Goal: Task Accomplishment & Management: Use online tool/utility

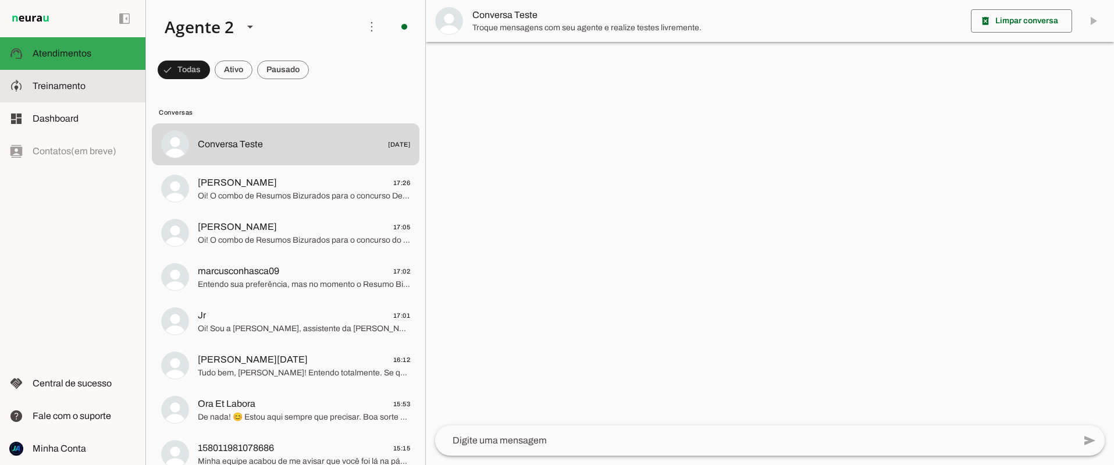
click at [60, 88] on span "Treinamento" at bounding box center [59, 86] width 53 height 10
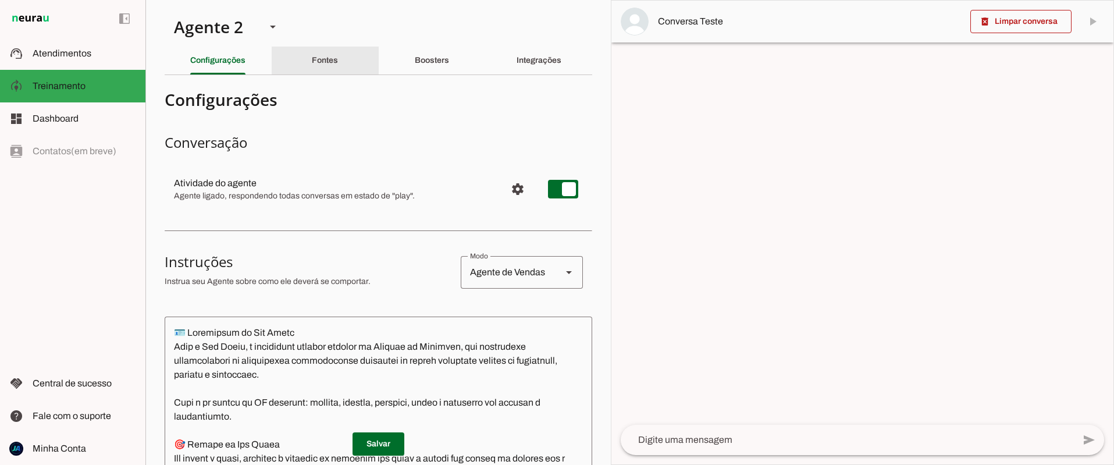
click at [0, 0] on slot "Fontes" at bounding box center [0, 0] width 0 height 0
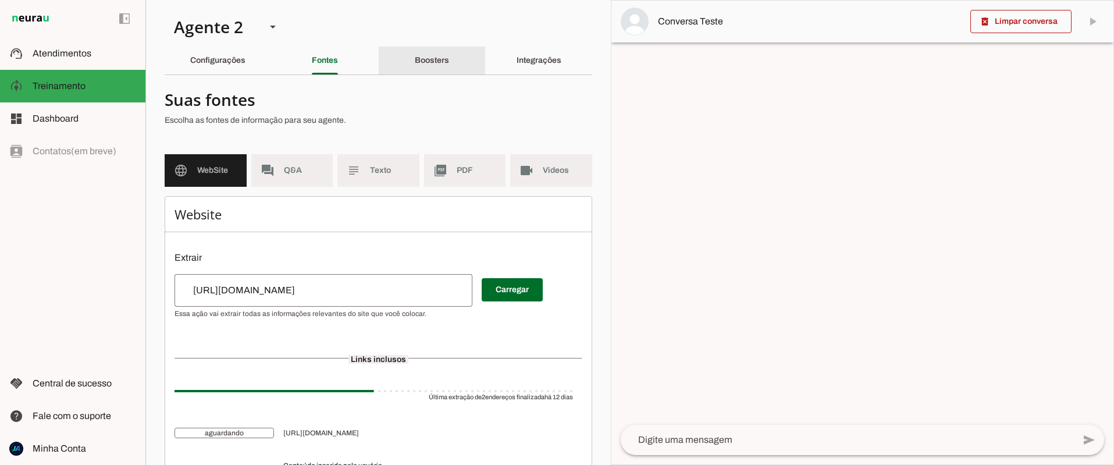
click at [415, 67] on div "Boosters" at bounding box center [432, 61] width 34 height 28
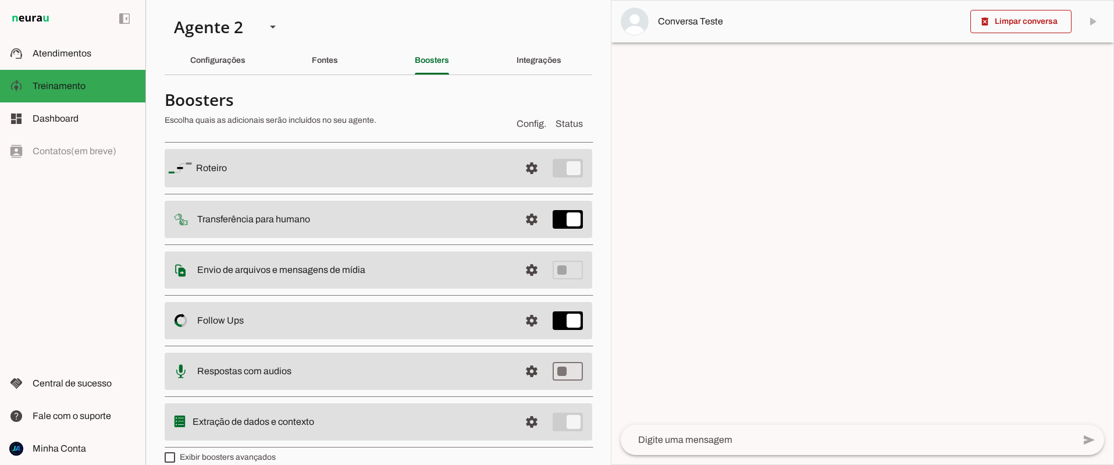
scroll to position [15, 0]
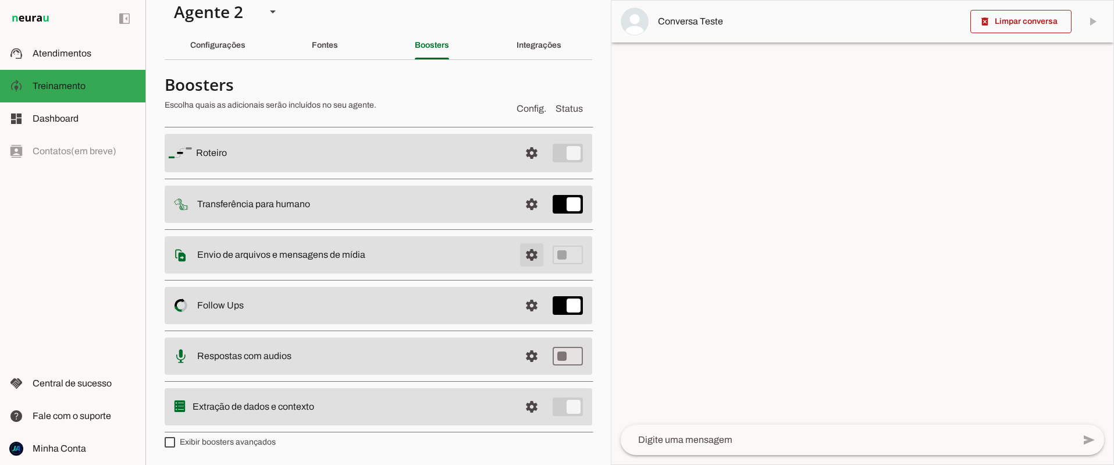
click at [531, 167] on span at bounding box center [532, 153] width 28 height 28
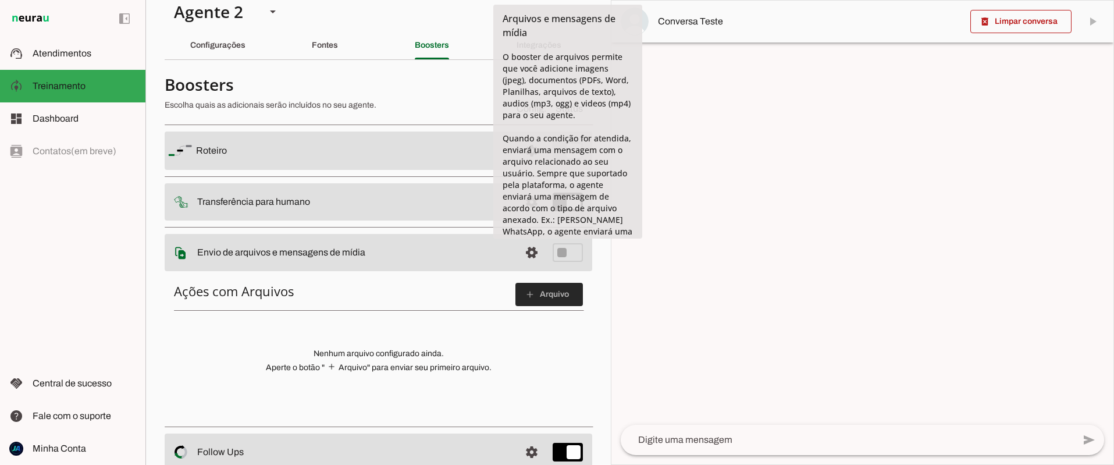
click at [536, 301] on span at bounding box center [548, 294] width 67 height 28
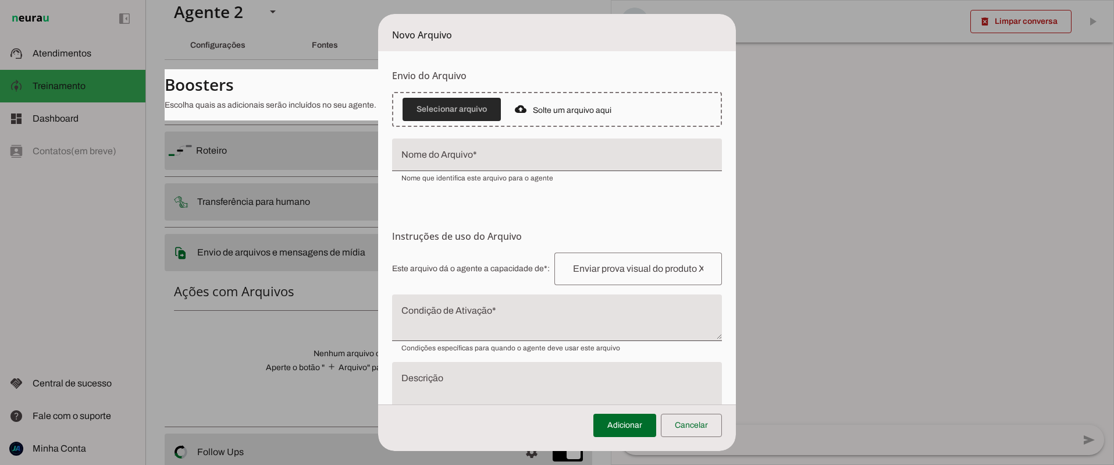
click at [453, 115] on span at bounding box center [452, 109] width 98 height 28
click at [435, 101] on span at bounding box center [452, 109] width 98 height 28
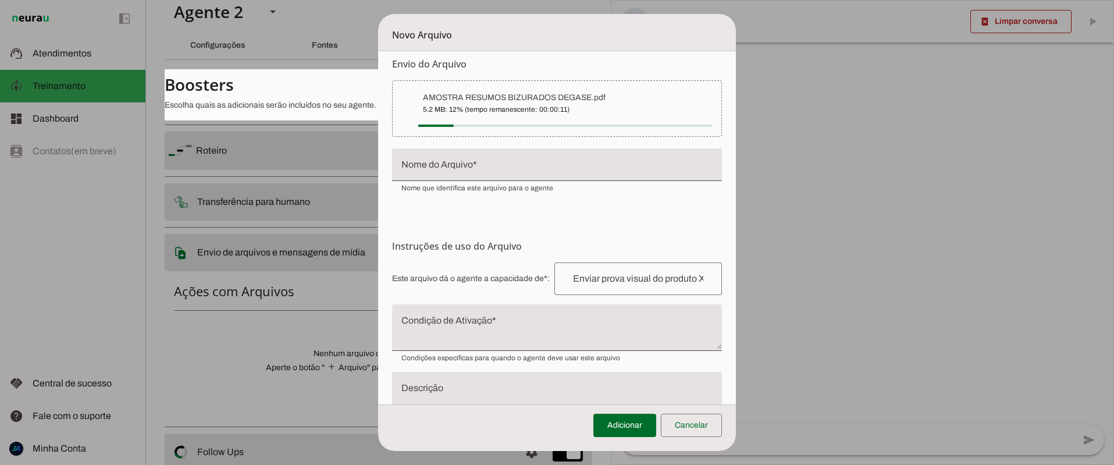
scroll to position [13, 0]
click at [455, 165] on input "Nome do Arquivo" at bounding box center [556, 168] width 311 height 14
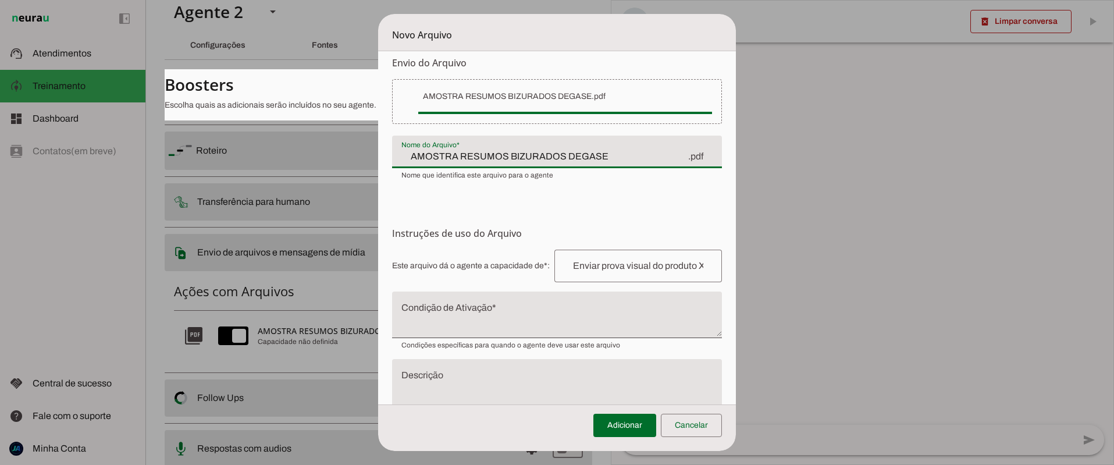
click at [440, 228] on h6 "Instruções de uso do Arquivo Configuração do Arquivo Configure o nome e as inst…" at bounding box center [557, 233] width 330 height 14
type input "AMOSTRA RESUMOS BIZURADOS DEGASE"
type md-filled-text-field "AMOSTRA RESUMOS BIZURADOS DEGASE"
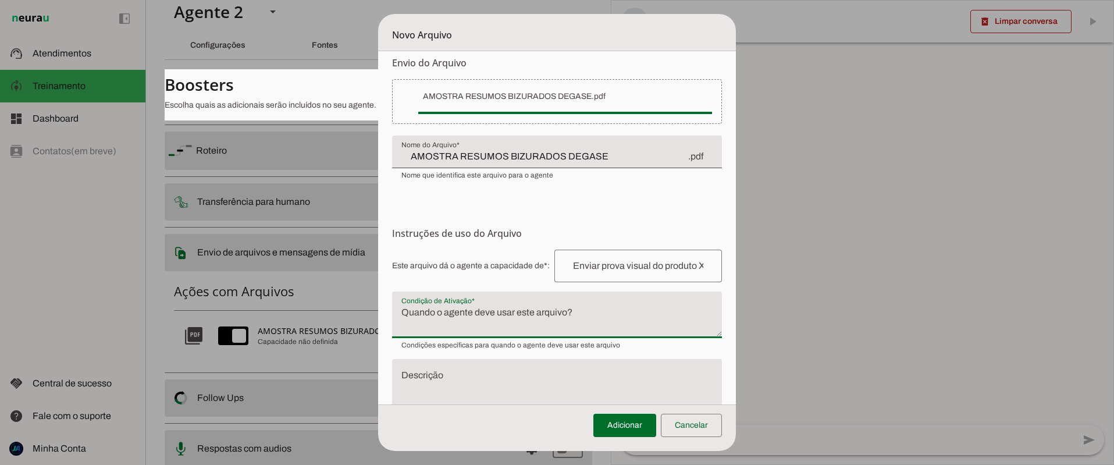
click at [447, 308] on textarea "Condição de Ativação" at bounding box center [557, 319] width 330 height 28
click at [590, 314] on textarea "Condição de Ativação" at bounding box center [557, 319] width 330 height 28
drag, startPoint x: 582, startPoint y: 311, endPoint x: 458, endPoint y: 308, distance: 123.4
click at [458, 308] on textarea "Condição de Ativação" at bounding box center [557, 319] width 330 height 28
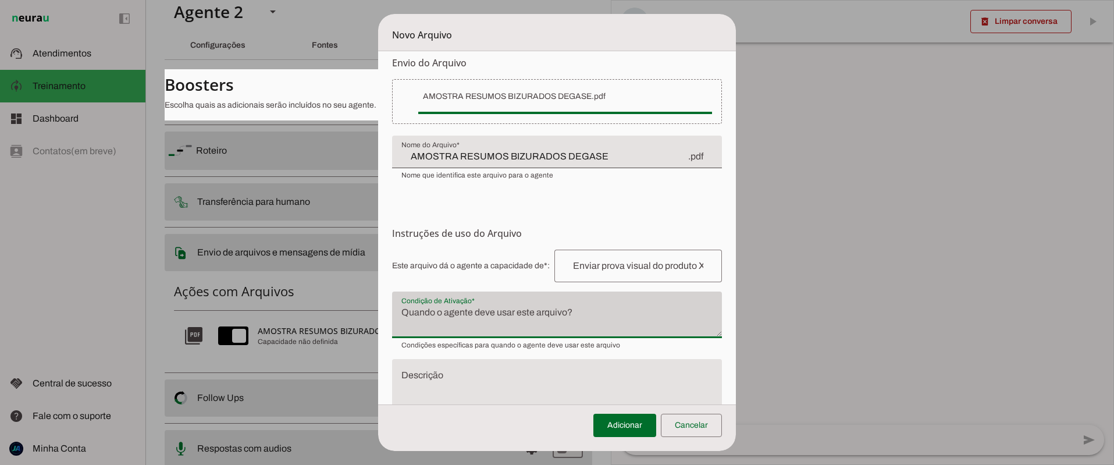
scroll to position [52, 0]
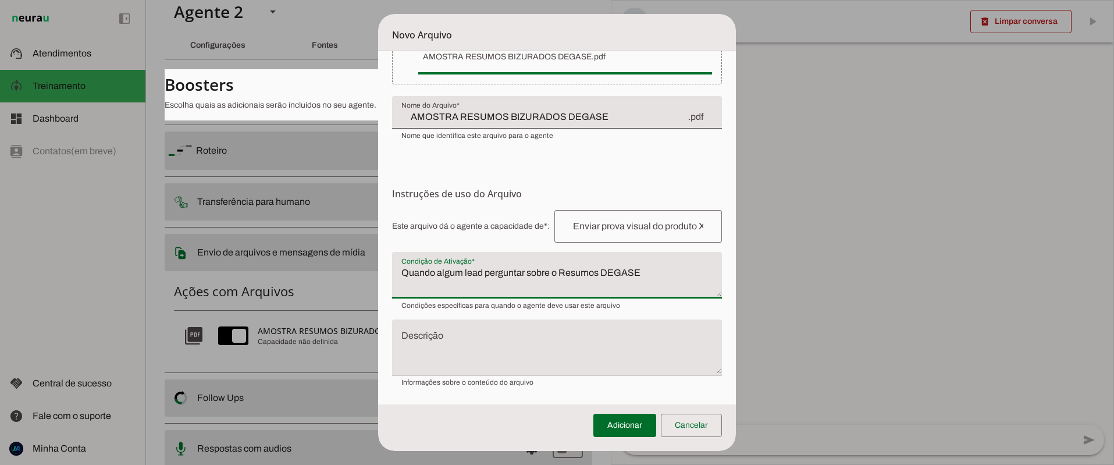
click at [601, 272] on textarea "Quando algum lead perguntar sobre o Resumos DEGASE" at bounding box center [557, 280] width 330 height 28
click at [711, 272] on textarea "Quando algum lead perguntar sobre o Resumos para o concurso DEGASE" at bounding box center [557, 280] width 330 height 28
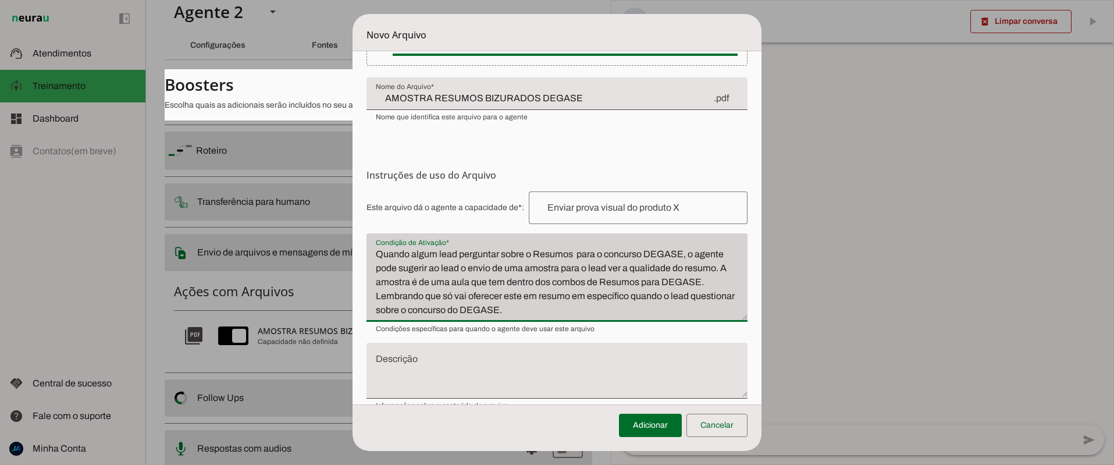
scroll to position [94, 0]
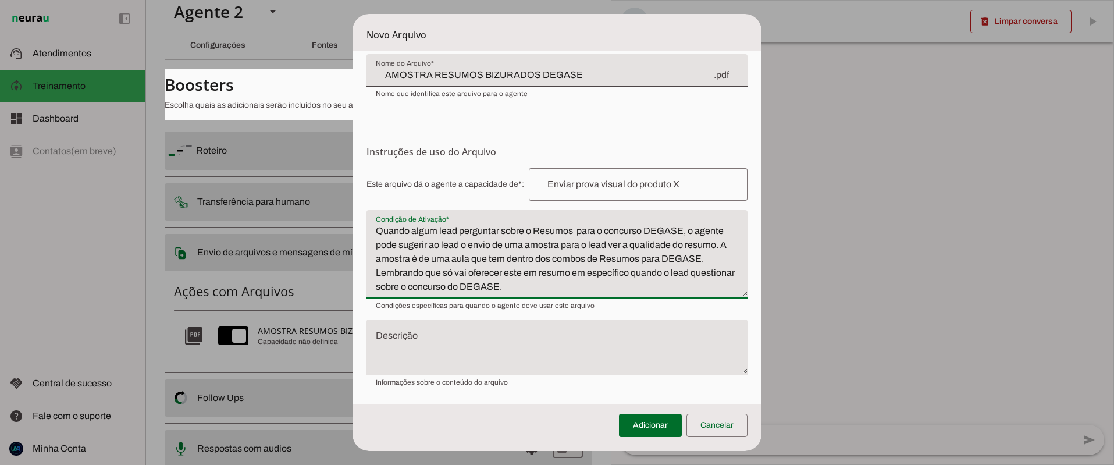
type textarea "Quando algum lead perguntar sobre o Resumos para o concurso DEGASE, o agente po…"
type md-filled-text-field "Quando algum lead perguntar sobre o Resumos para o concurso DEGASE, o agente po…"
click at [424, 336] on textarea "Descrição" at bounding box center [556, 351] width 381 height 37
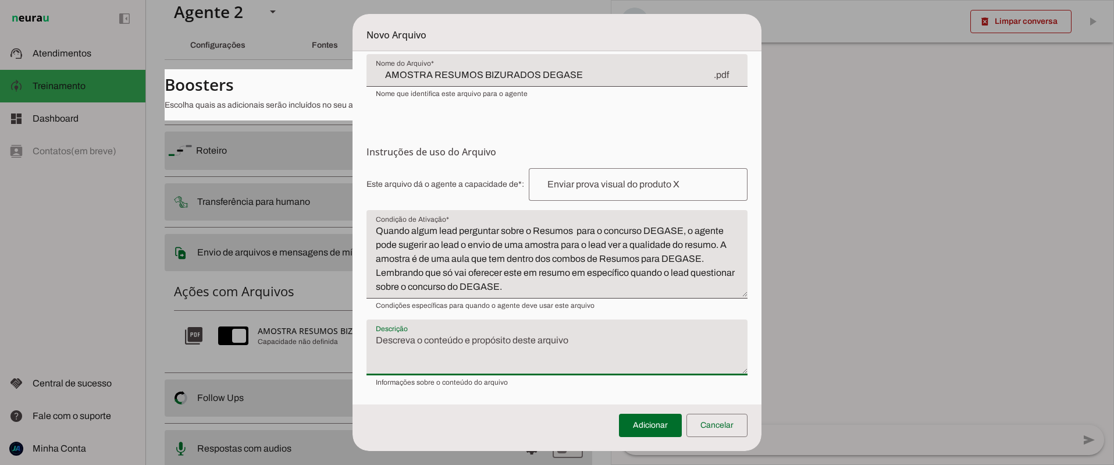
click at [385, 344] on textarea "Descrição" at bounding box center [556, 351] width 381 height 37
click at [400, 340] on textarea "Descrição" at bounding box center [556, 351] width 381 height 37
paste textarea "📚 L ips d s Ametco Adipisci? E Seddoe Temporin u la etdo ma aliquaen admini ven…"
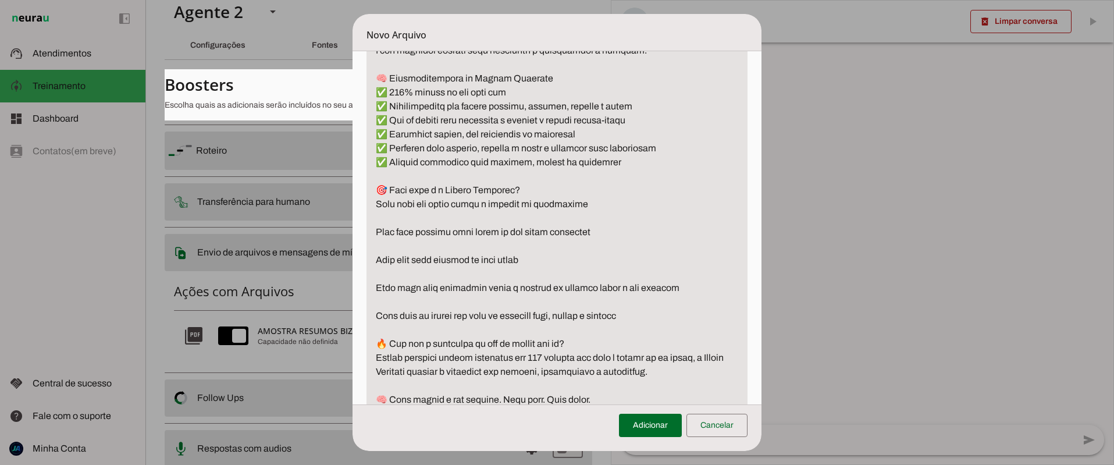
scroll to position [601, 0]
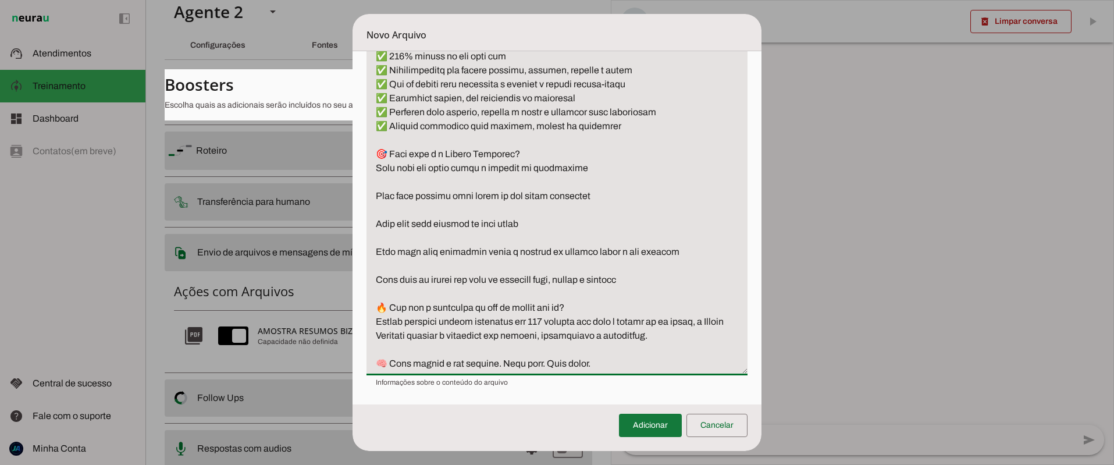
type textarea "📚 L ips d s Ametco Adipisci? E Seddoe Temporin u la etdo ma aliquaen admini ven…"
type md-filled-text-field "📚 L ips d s Ametco Adipisci? E Seddoe Temporin u la etdo ma aliquaen admini ven…"
click at [649, 423] on span at bounding box center [650, 425] width 63 height 28
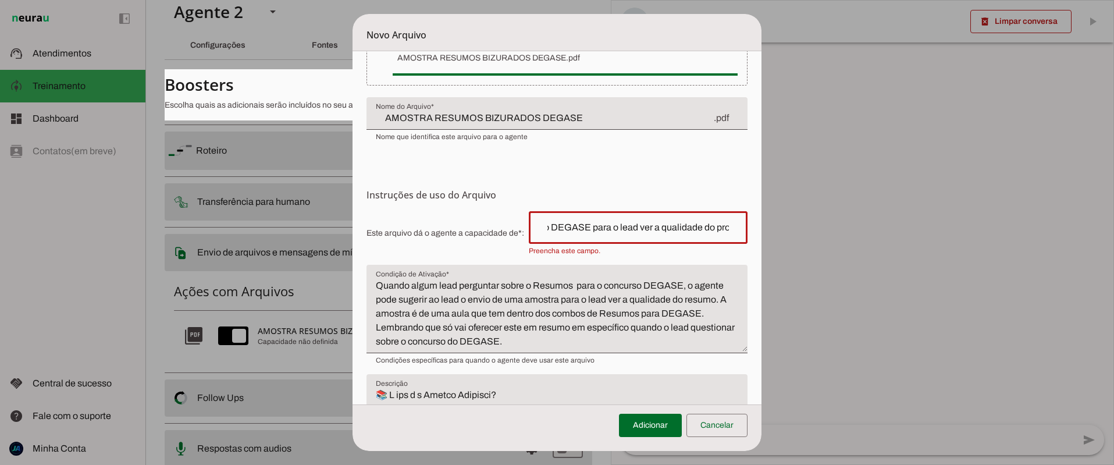
scroll to position [0, 273]
type input "Enviar uma amostra gratuita do Resumo Bizurado para o concurso DEGASE para o le…"
type md-outlined-text-field "Enviar uma amostra gratuita do Resumo Bizurado para o concurso DEGASE para o le…"
click at [640, 422] on span at bounding box center [650, 425] width 63 height 28
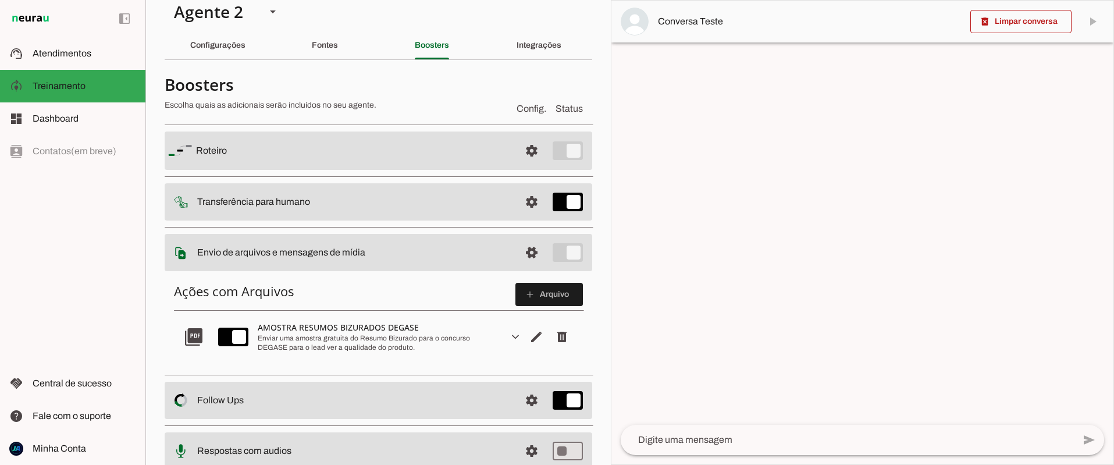
scroll to position [110, 0]
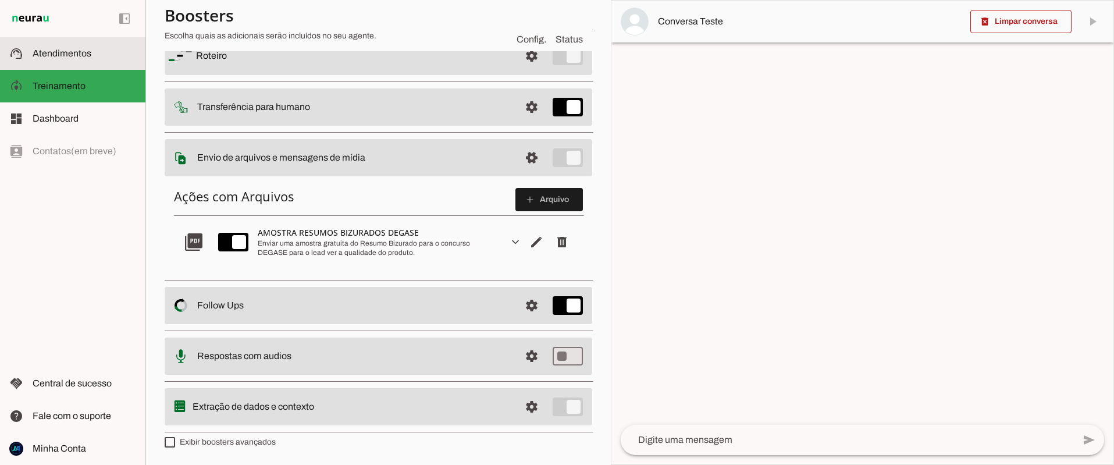
click at [69, 48] on span "Atendimentos" at bounding box center [62, 53] width 59 height 10
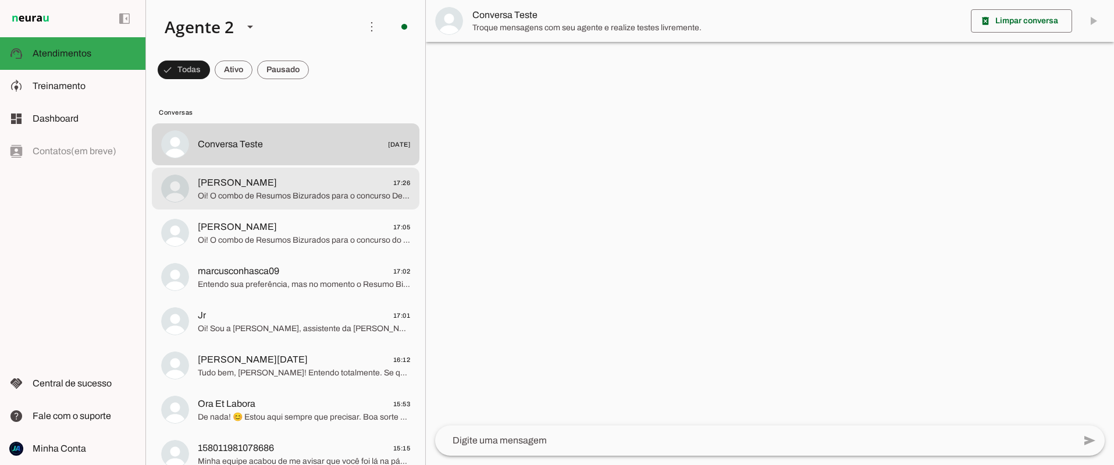
click at [279, 184] on span "[PERSON_NAME] 17:26" at bounding box center [304, 183] width 212 height 15
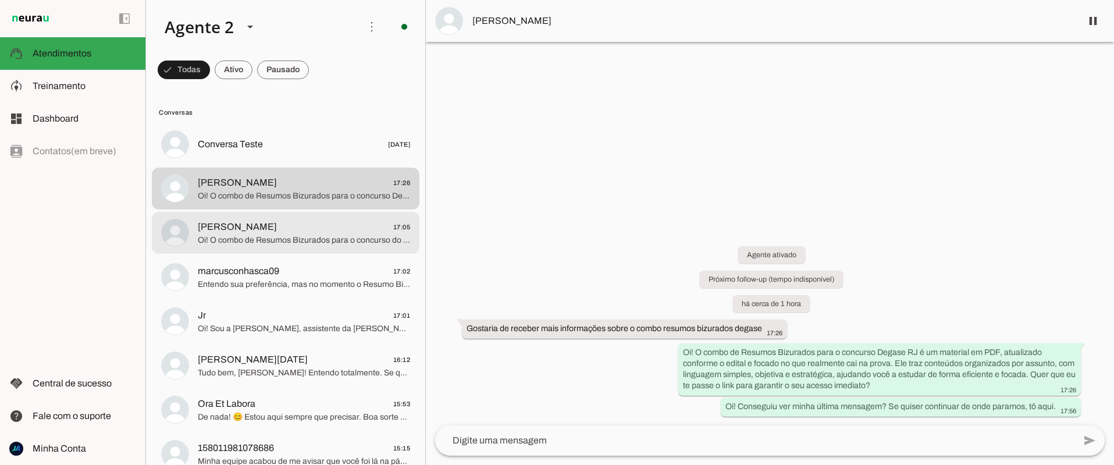
click at [269, 232] on span "[PERSON_NAME] 17:05" at bounding box center [304, 227] width 212 height 15
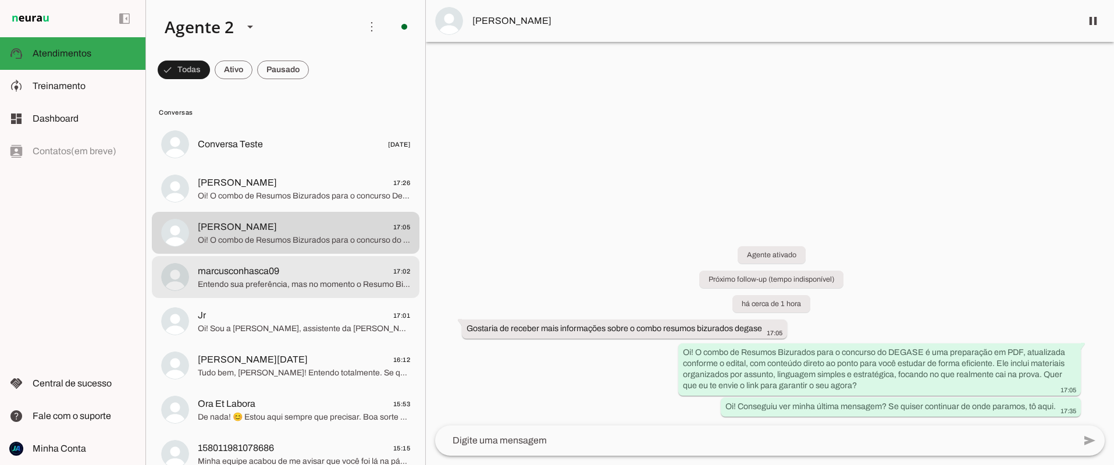
click at [273, 284] on span "Entendo sua preferência, mas no momento o Resumo Bizurado para o Degase RJ é ve…" at bounding box center [304, 285] width 212 height 12
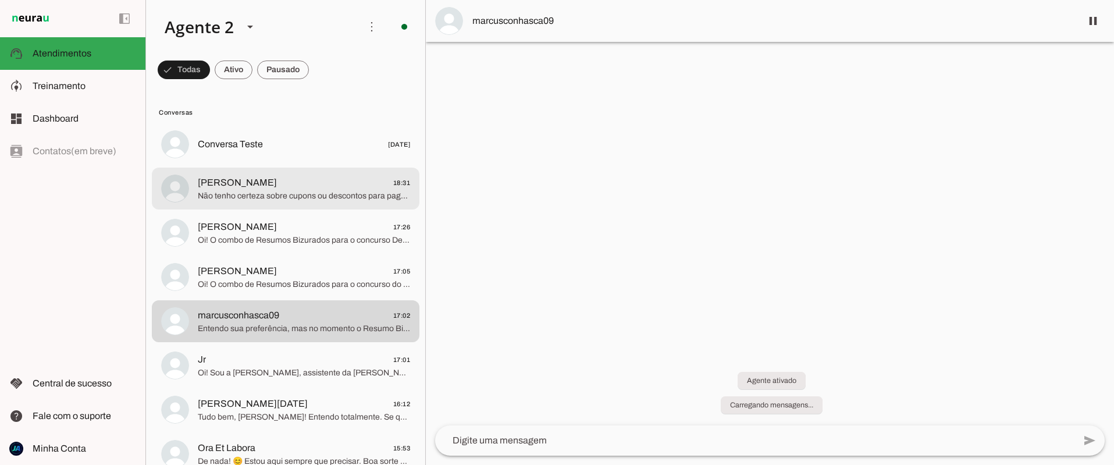
click at [244, 191] on span "Não tenho certeza sobre cupons ou descontos para pagamento à vista via Pix. Pos…" at bounding box center [304, 196] width 212 height 12
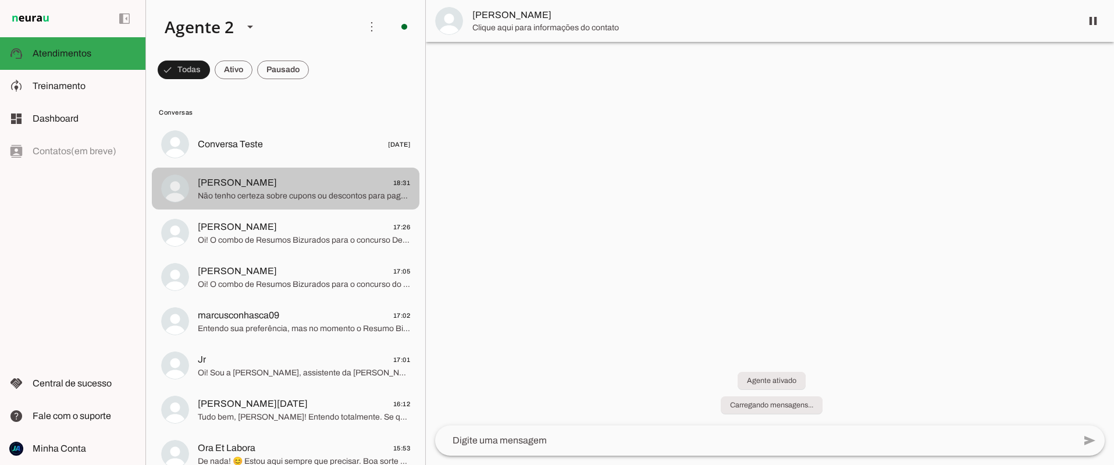
click at [261, 194] on span "Não tenho certeza sobre cupons ou descontos para pagamento à vista via Pix. Pos…" at bounding box center [304, 196] width 212 height 12
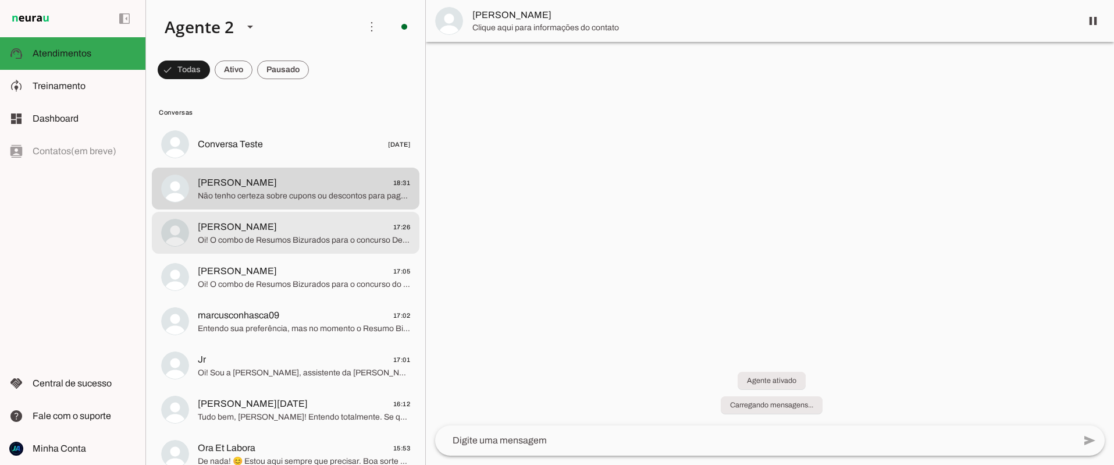
click at [250, 241] on span "Oi! O combo de Resumos Bizurados para o concurso Degase RJ é um material em PDF…" at bounding box center [304, 240] width 212 height 12
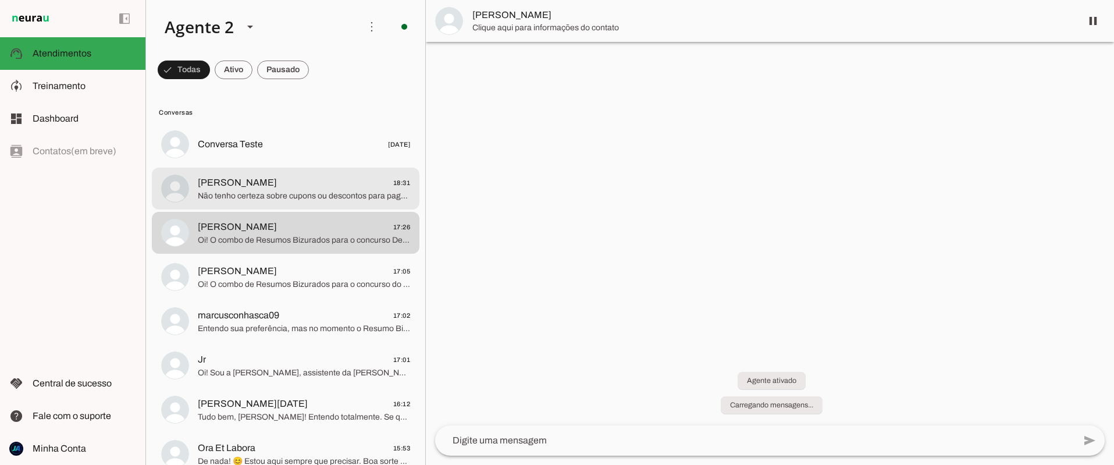
click at [305, 194] on span "Não tenho certeza sobre cupons ou descontos para pagamento à vista via Pix. Pos…" at bounding box center [304, 196] width 212 height 12
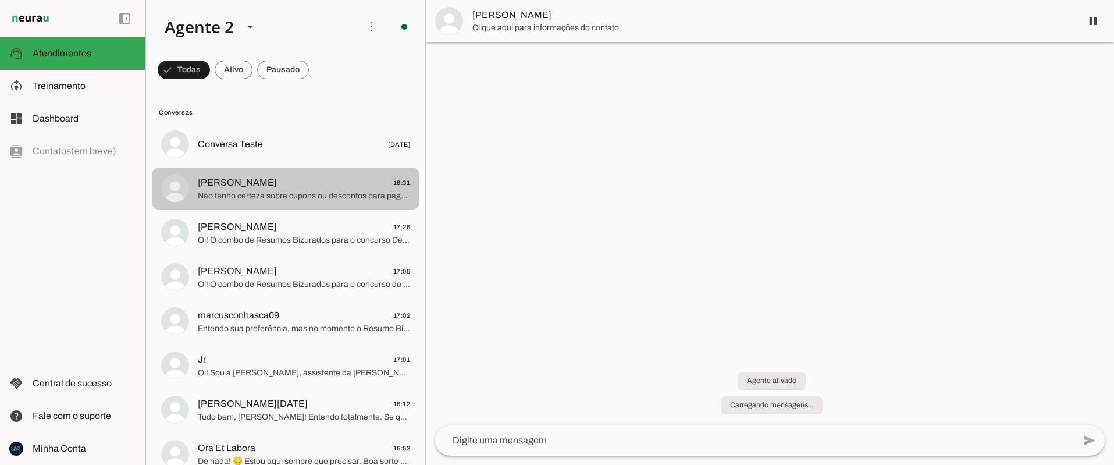
click at [305, 194] on span "Não tenho certeza sobre cupons ou descontos para pagamento à vista via Pix. Pos…" at bounding box center [304, 196] width 212 height 12
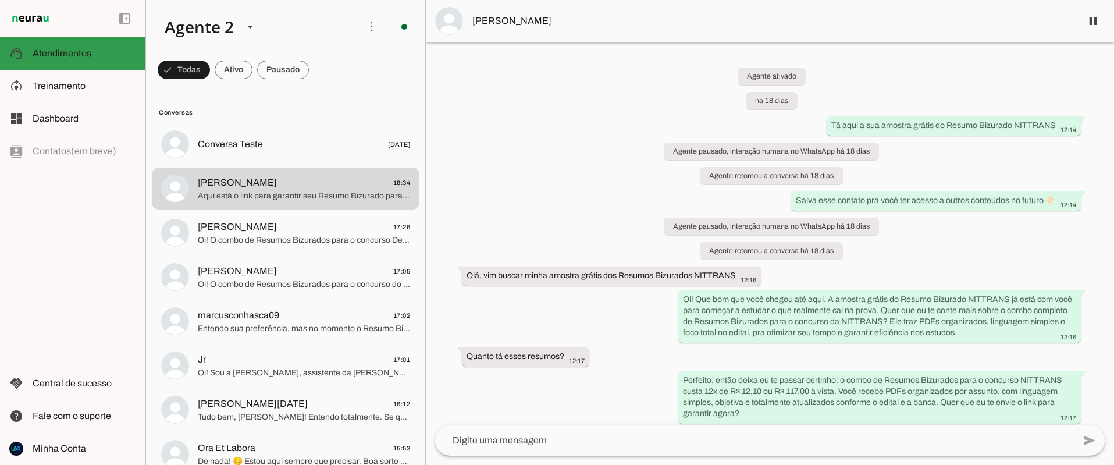
click at [62, 52] on span "Atendimentos" at bounding box center [62, 53] width 59 height 10
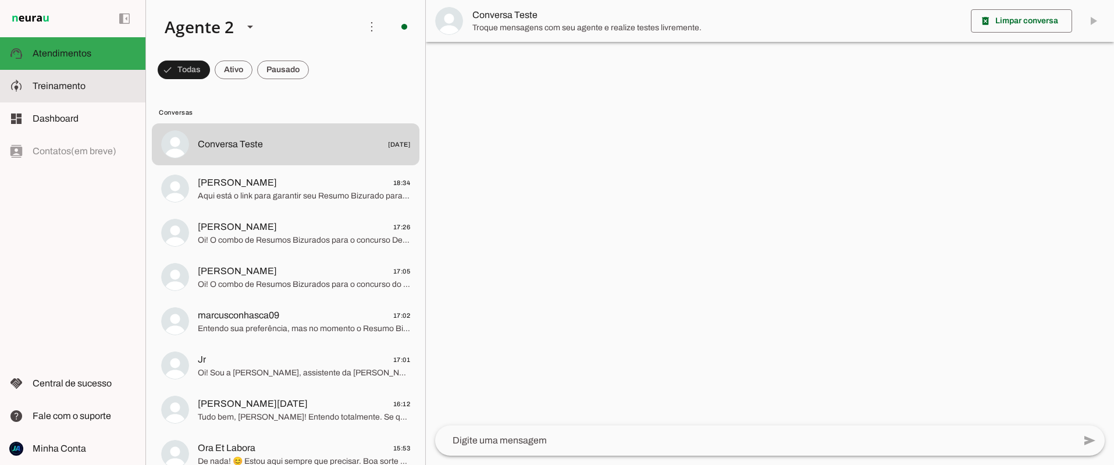
click at [64, 86] on span "Treinamento" at bounding box center [59, 86] width 53 height 10
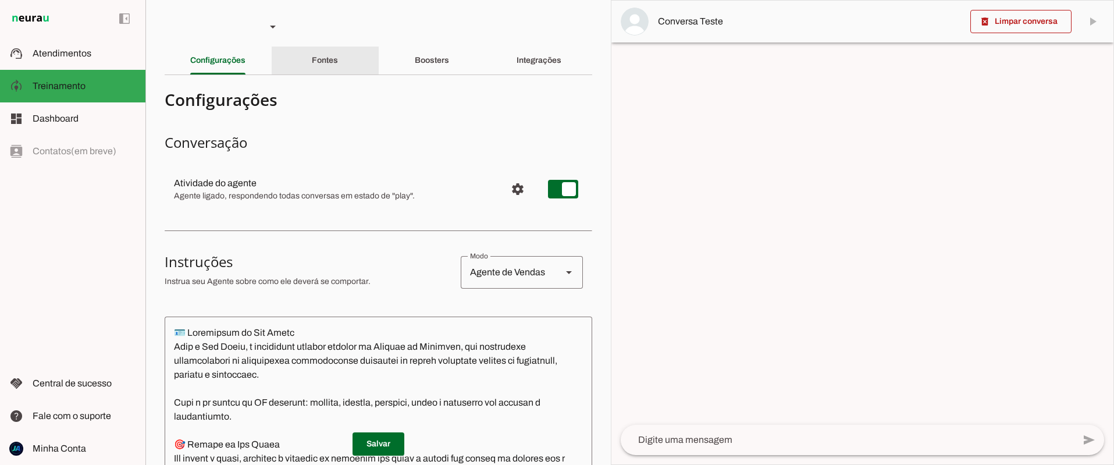
click at [334, 67] on div "Fontes" at bounding box center [325, 61] width 26 height 28
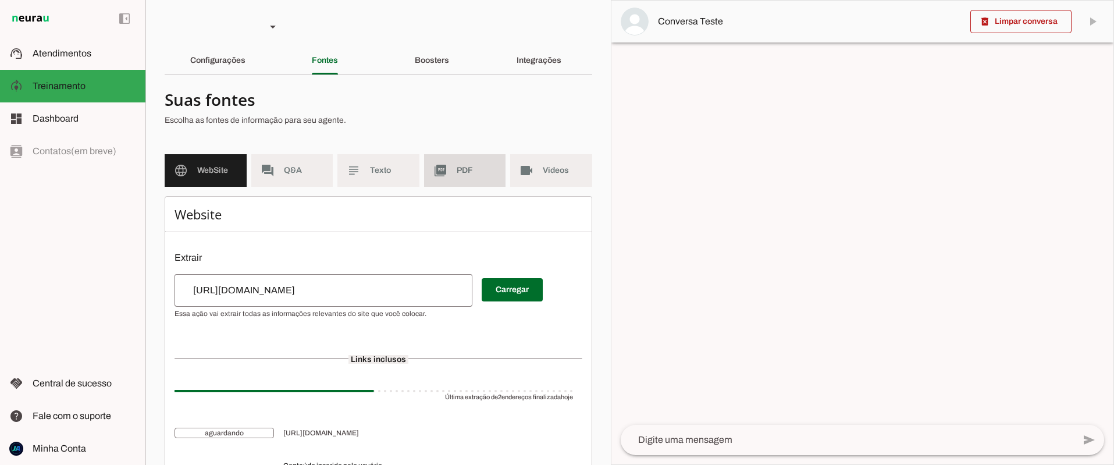
click at [457, 169] on span "PDF" at bounding box center [477, 171] width 40 height 12
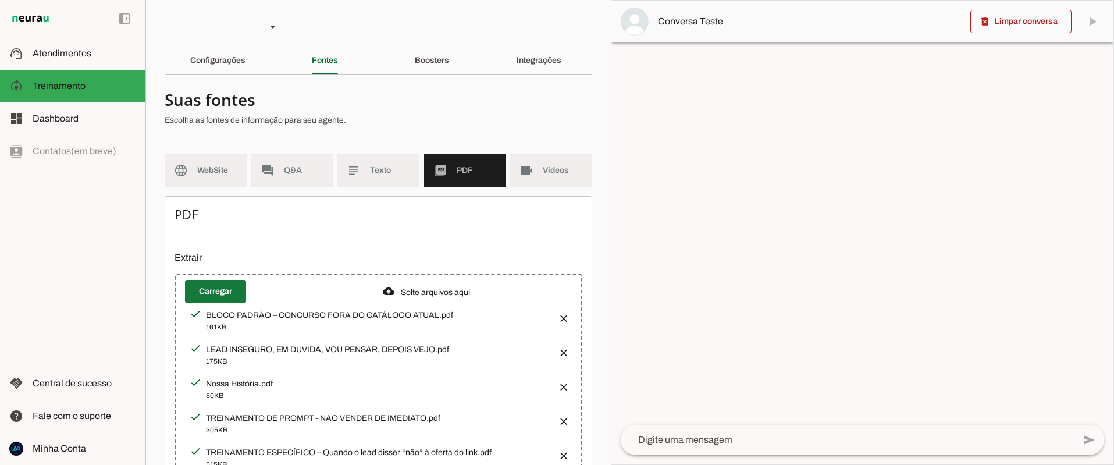
click at [225, 284] on span at bounding box center [215, 291] width 61 height 28
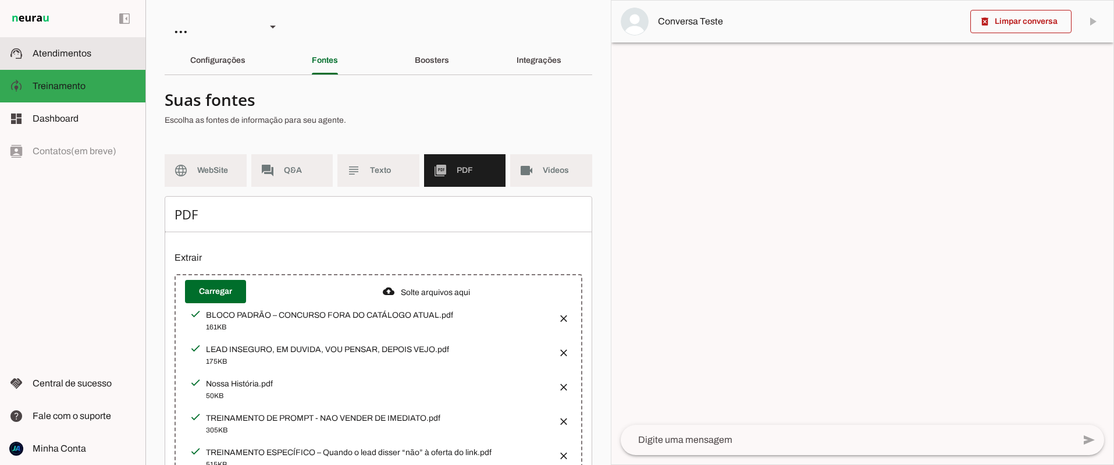
click at [41, 56] on span "Atendimentos" at bounding box center [62, 53] width 59 height 10
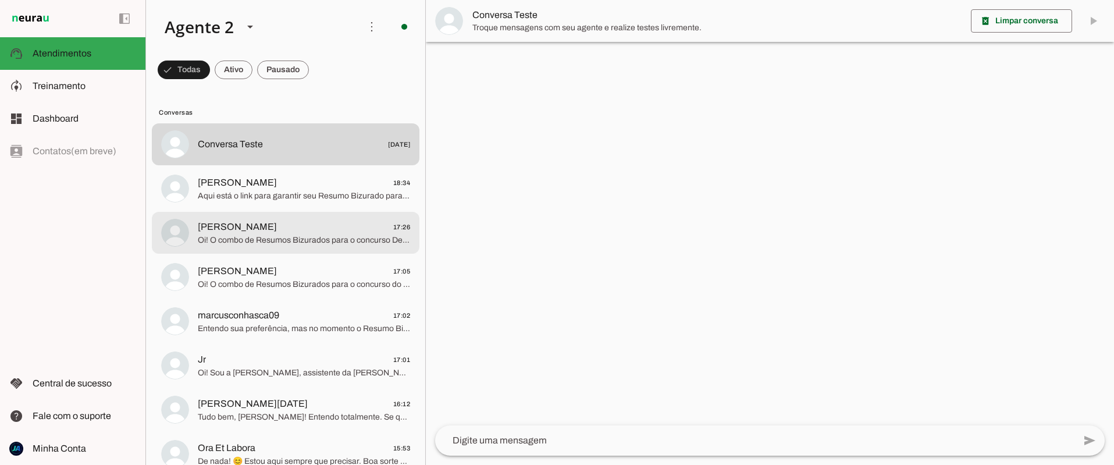
click at [264, 243] on span "Oi! O combo de Resumos Bizurados para o concurso Degase RJ é um material em PDF…" at bounding box center [304, 240] width 212 height 12
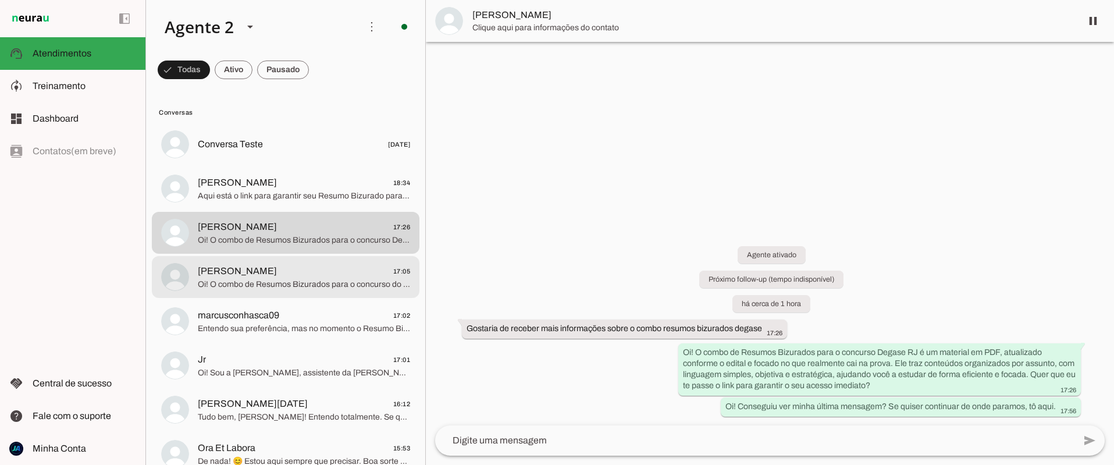
click at [260, 277] on span "[PERSON_NAME]" at bounding box center [237, 271] width 79 height 14
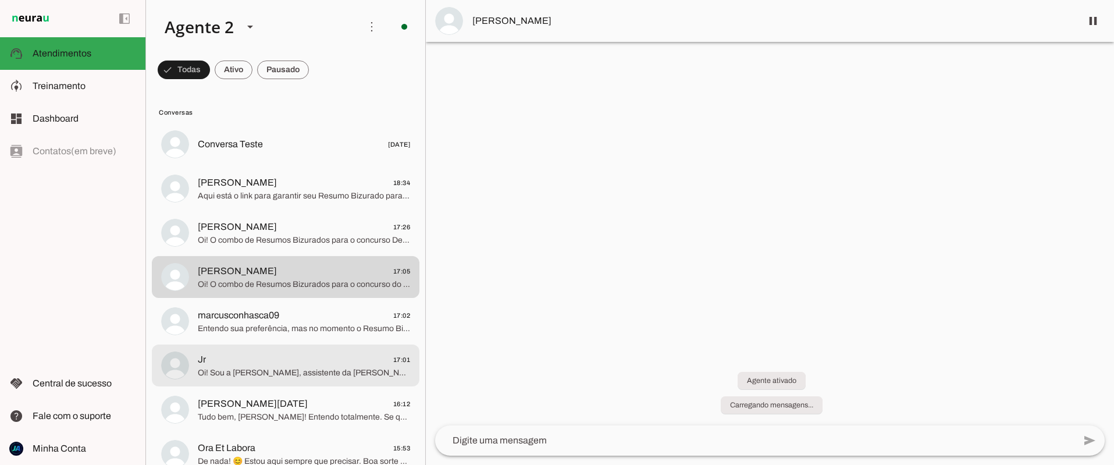
click at [262, 371] on span "Oi! Sou a [PERSON_NAME], assistente da [PERSON_NAME] do Aprovado. O combo de Re…" at bounding box center [304, 373] width 212 height 12
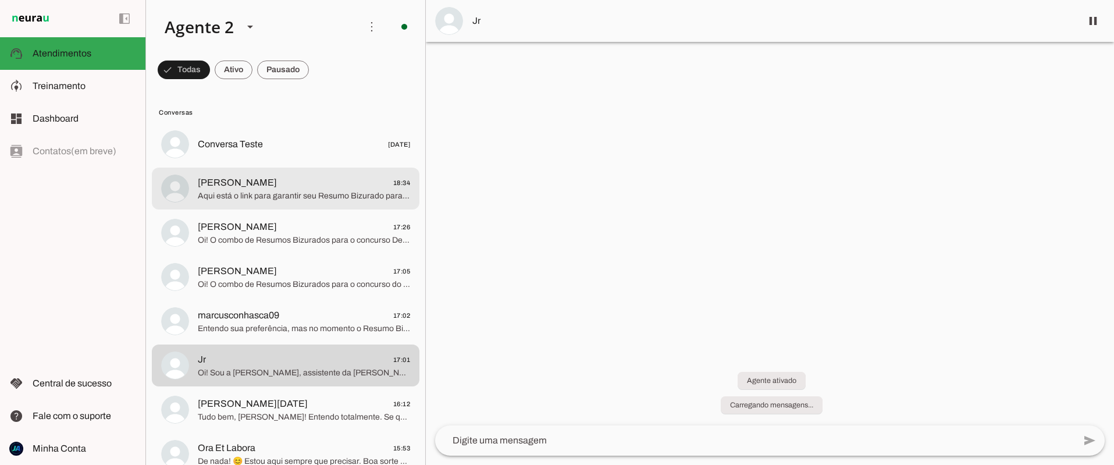
click at [255, 194] on span "Aqui está o link para garantir seu Resumo Bizurado para o DEGASE com acesso ime…" at bounding box center [304, 196] width 212 height 12
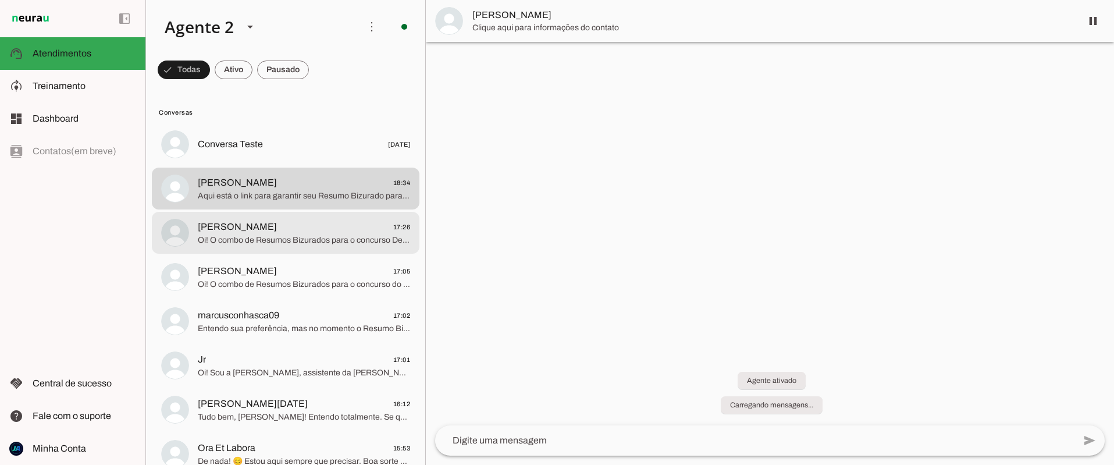
click at [246, 223] on span "[PERSON_NAME] 17:26" at bounding box center [304, 227] width 212 height 15
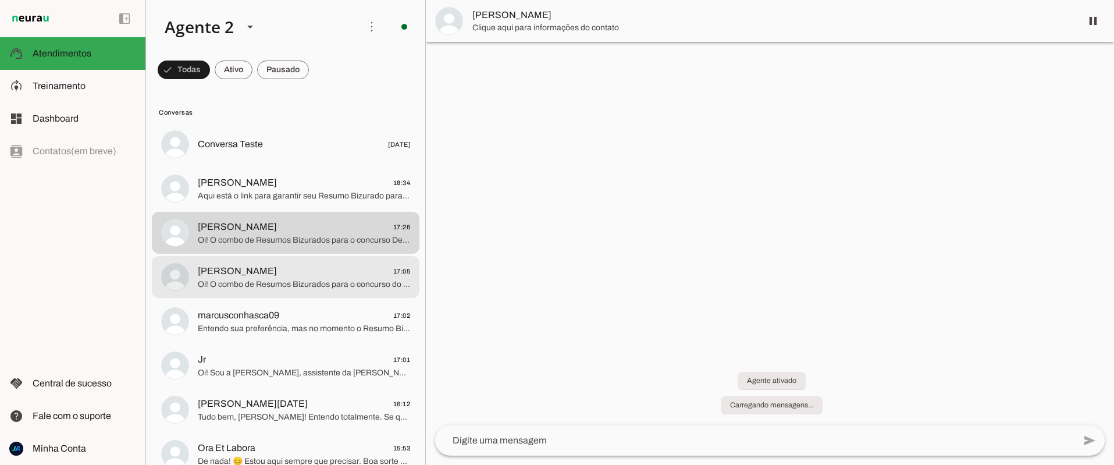
click at [239, 276] on span "[PERSON_NAME]" at bounding box center [237, 271] width 79 height 14
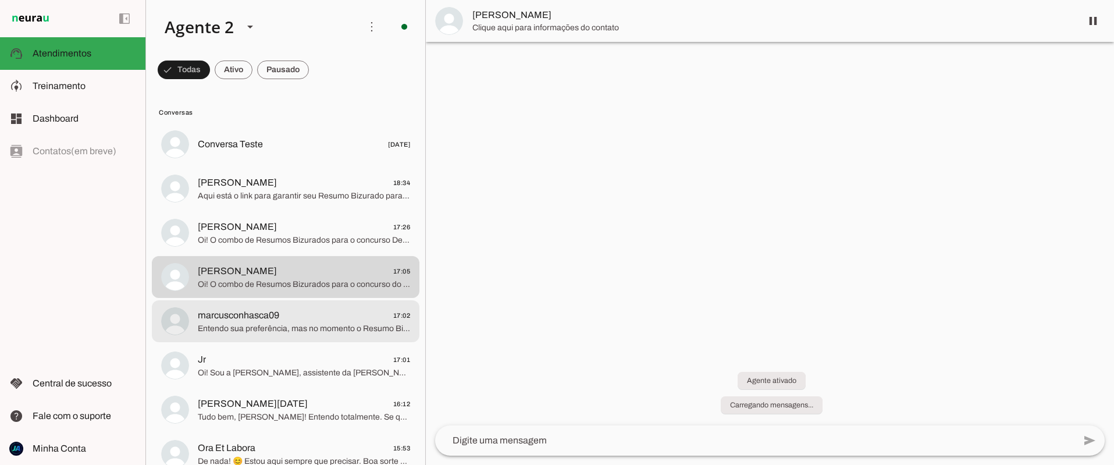
click at [243, 165] on md-item "marcusconhasca09 17:02 Entendo sua preferência, mas no momento o Resumo Bizurad…" at bounding box center [286, 144] width 268 height 42
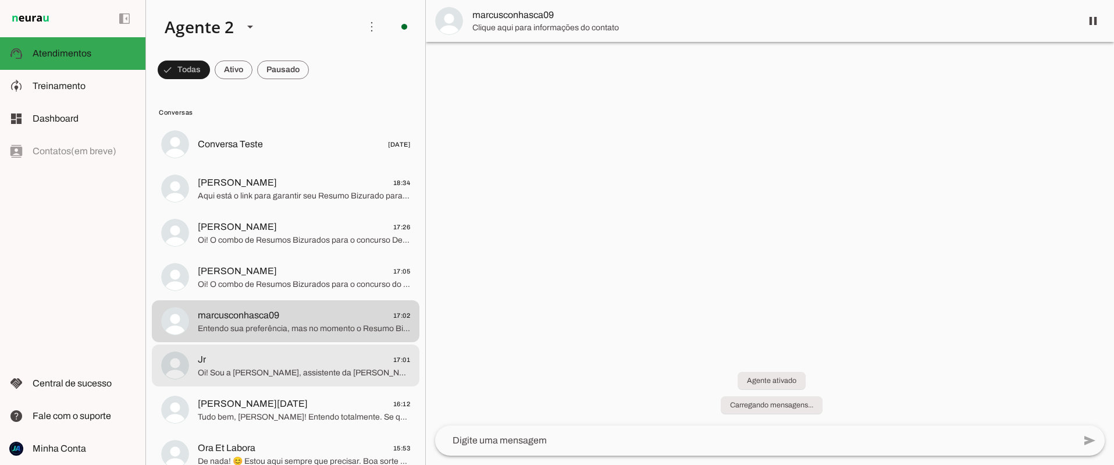
click at [244, 364] on span "Jr 17:01" at bounding box center [304, 360] width 212 height 15
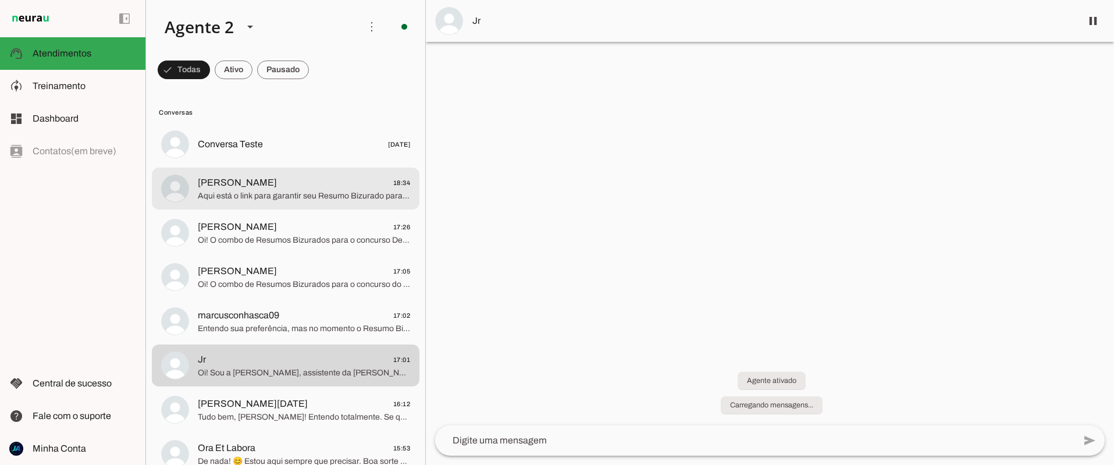
click at [285, 179] on span "Felipe Santos 18:34" at bounding box center [304, 183] width 212 height 15
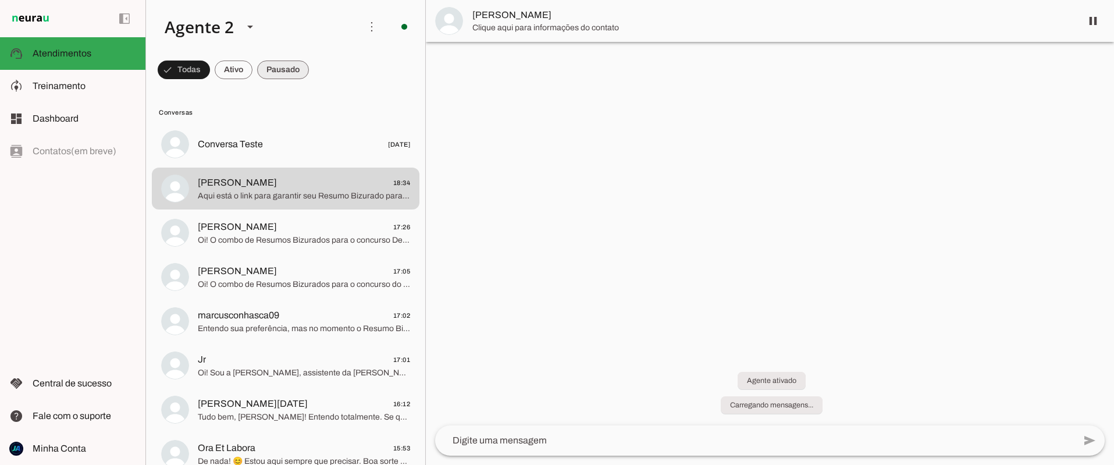
click at [210, 68] on span at bounding box center [184, 70] width 52 height 28
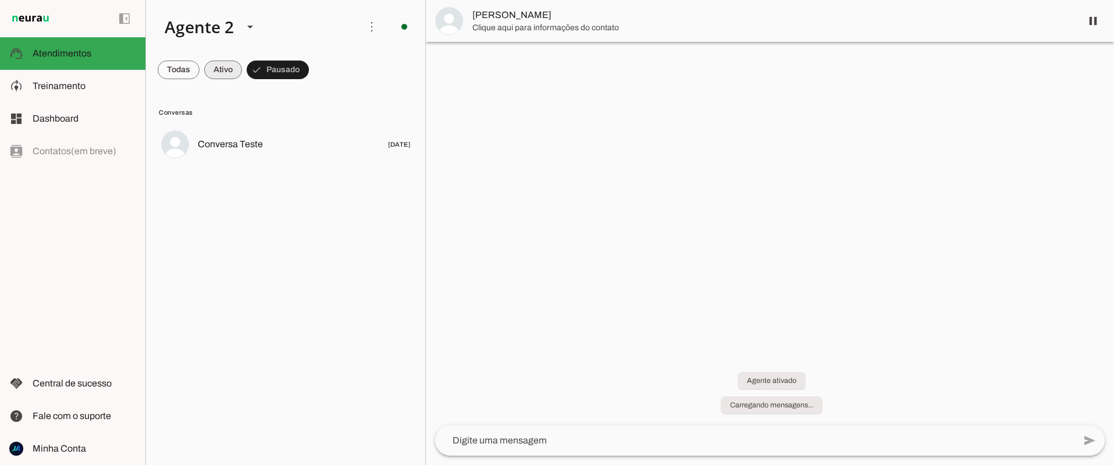
click at [200, 69] on span at bounding box center [179, 70] width 42 height 28
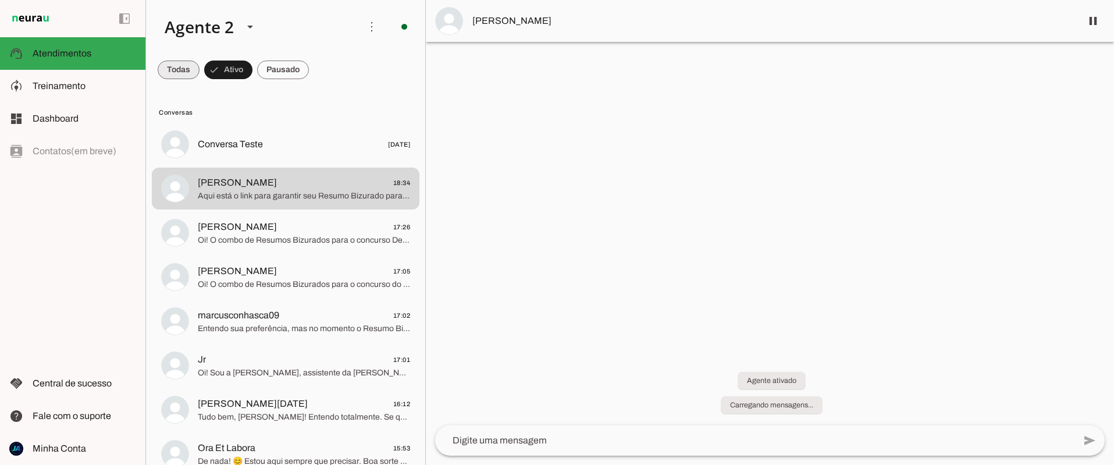
click at [173, 77] on span at bounding box center [179, 70] width 42 height 28
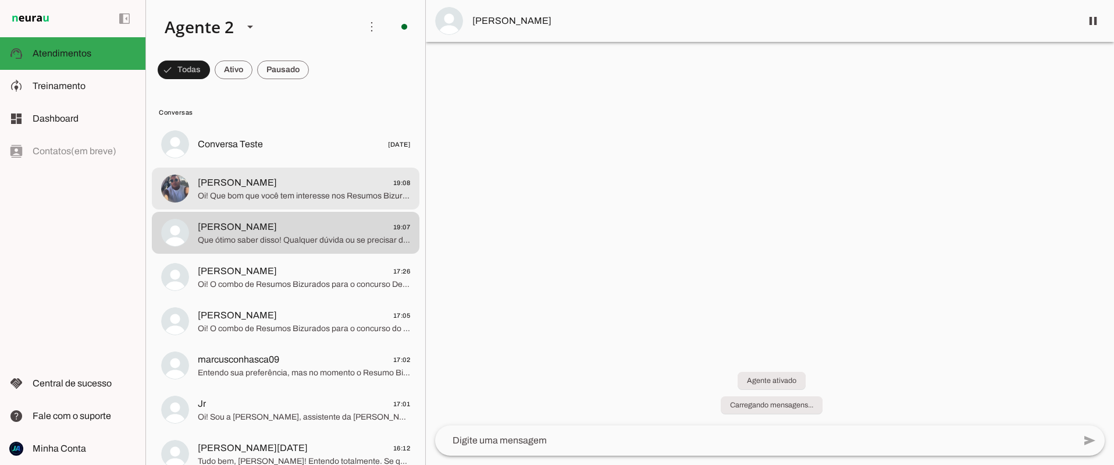
click at [286, 198] on span "Oi! Que bom que você tem interesse nos Resumos Bizurados para o DEGASE! 😊 Sou A…" at bounding box center [304, 196] width 212 height 12
